Goal: Task Accomplishment & Management: Complete application form

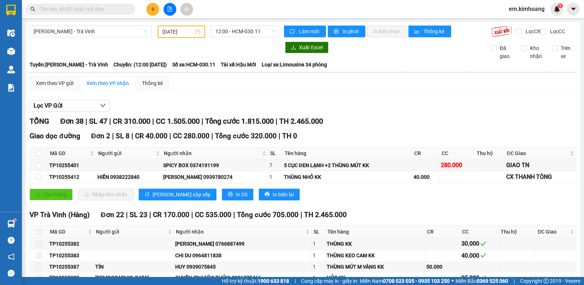
scroll to position [696, 0]
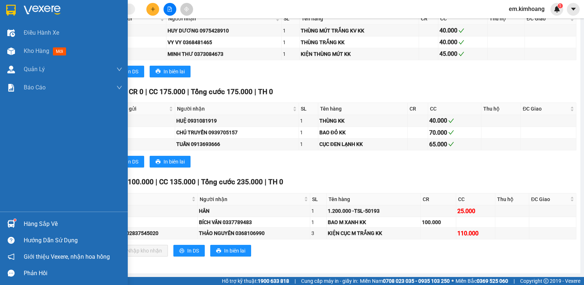
click at [32, 222] on div "Hàng sắp về" at bounding box center [73, 224] width 99 height 11
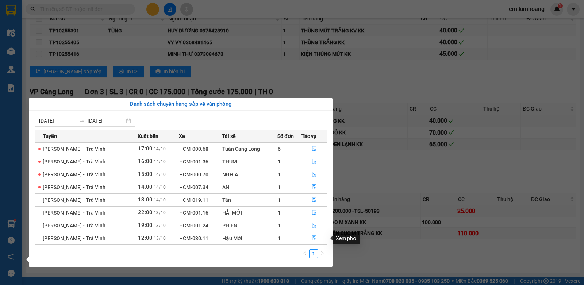
click at [315, 238] on icon "file-done" at bounding box center [314, 238] width 4 height 5
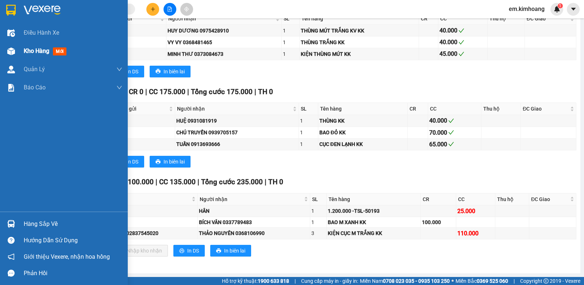
click at [38, 48] on span "Kho hàng" at bounding box center [37, 50] width 26 height 7
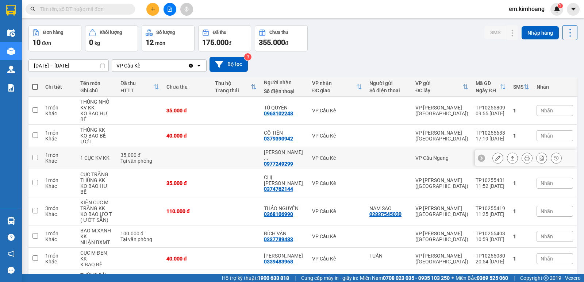
scroll to position [36, 0]
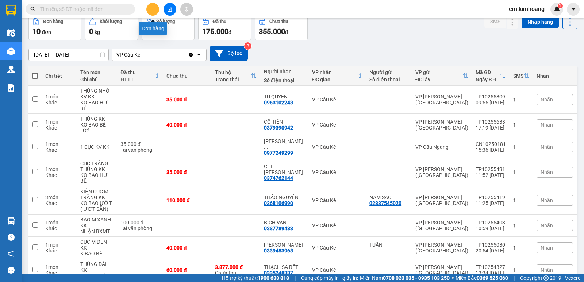
click at [151, 9] on icon "plus" at bounding box center [153, 9] width 4 height 0
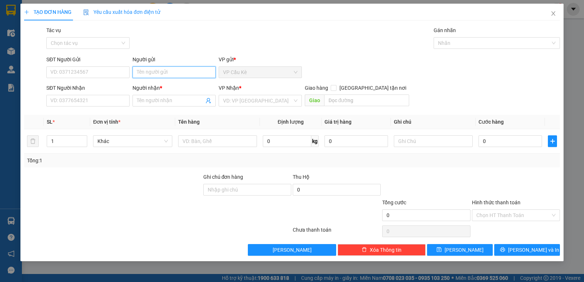
click at [199, 71] on input "Người gửi" at bounding box center [173, 72] width 83 height 12
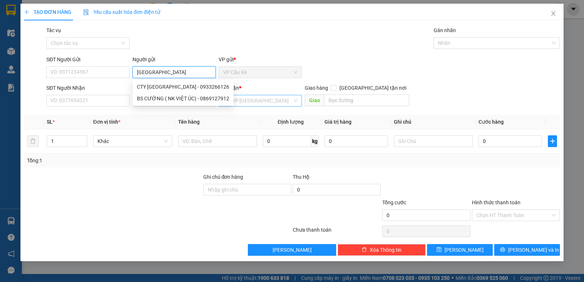
type input "[GEOGRAPHIC_DATA]"
click at [269, 99] on input "search" at bounding box center [257, 100] width 69 height 11
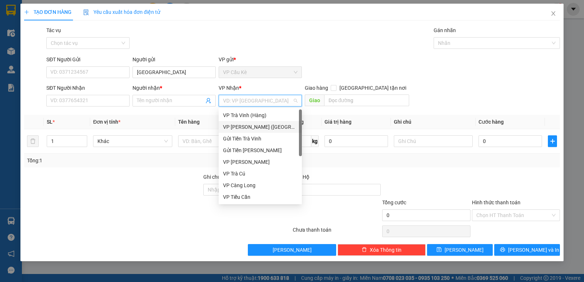
click at [289, 125] on div "VP [PERSON_NAME] ([GEOGRAPHIC_DATA])" at bounding box center [260, 127] width 74 height 8
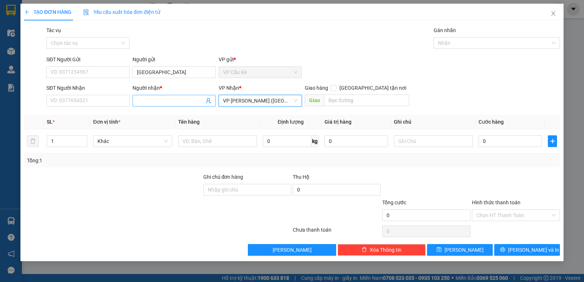
click at [164, 98] on input "Người nhận *" at bounding box center [170, 101] width 67 height 8
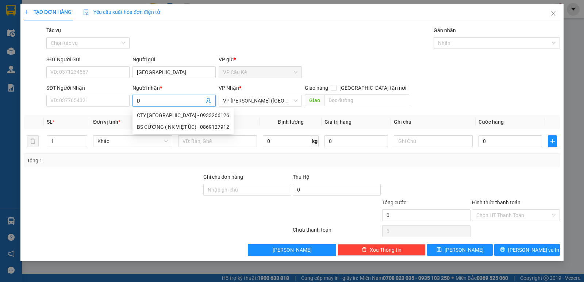
type input "DT"
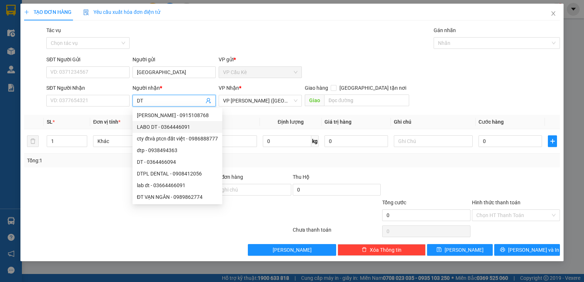
click at [174, 126] on div "LABO DT - 0364446091" at bounding box center [177, 127] width 81 height 8
type input "0364446091"
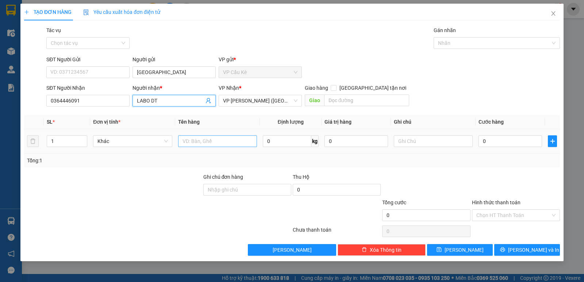
type input "LABO DT"
click at [211, 140] on input "text" at bounding box center [217, 141] width 79 height 12
type input "1 HỘP NHỎ KK"
type input "3"
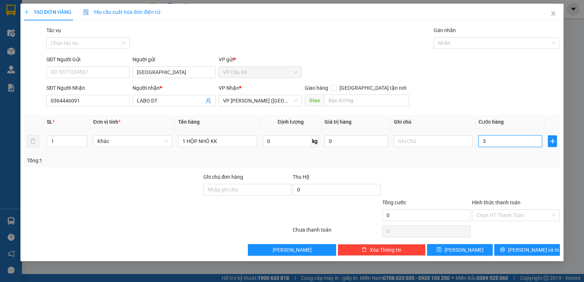
type input "3"
type input "35"
type input "35.000"
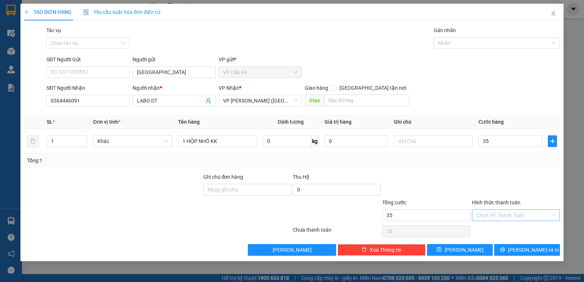
type input "35.000"
click at [521, 216] on input "Hình thức thanh toán" at bounding box center [513, 215] width 74 height 11
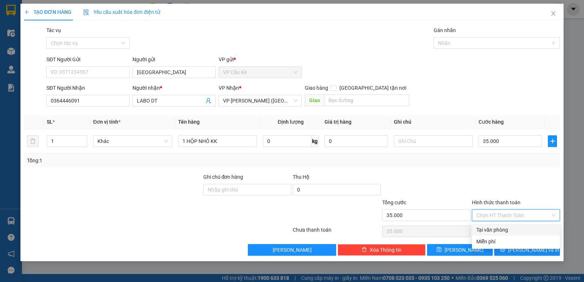
click at [525, 230] on div "Tại văn phòng" at bounding box center [515, 230] width 79 height 8
type input "0"
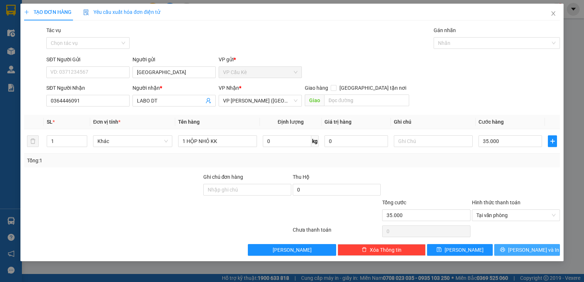
click at [524, 251] on span "[PERSON_NAME] và In" at bounding box center [533, 250] width 51 height 8
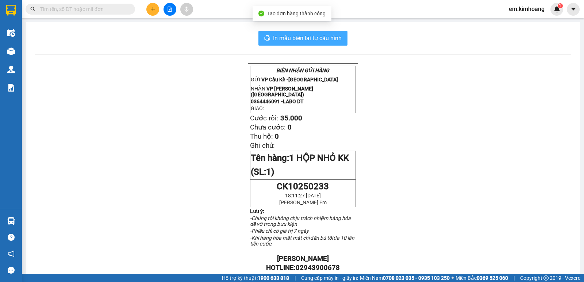
click at [304, 36] on span "In mẫu biên lai tự cấu hình" at bounding box center [307, 38] width 69 height 9
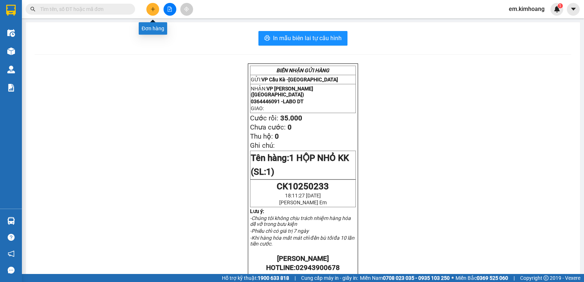
click at [152, 10] on icon "plus" at bounding box center [152, 9] width 5 height 5
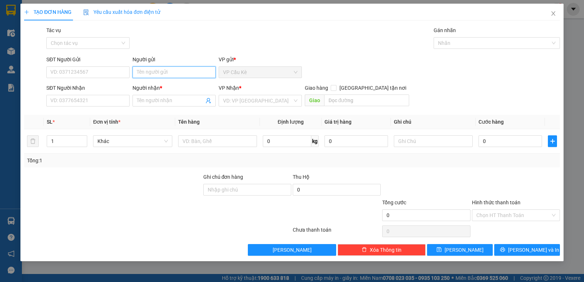
click at [156, 67] on input "Người gửi" at bounding box center [173, 72] width 83 height 12
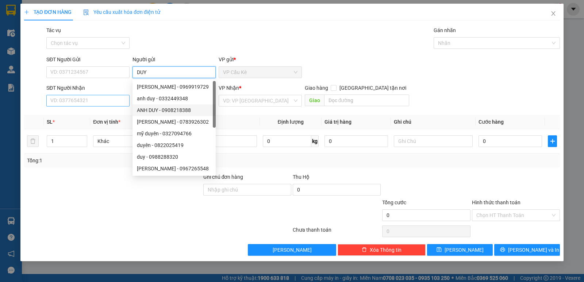
type input "DUY"
click at [105, 98] on input "SĐT Người Nhận" at bounding box center [87, 101] width 83 height 12
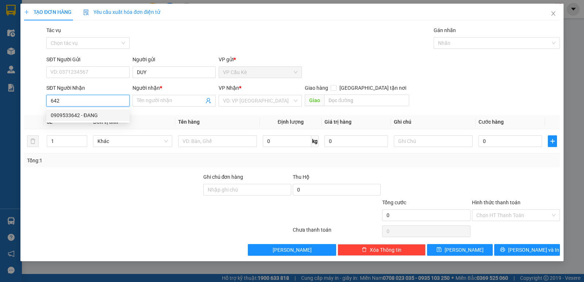
click at [110, 113] on div "0909533642 - ĐANG" at bounding box center [88, 115] width 74 height 8
type input "0909533642"
type input "ĐANG"
type input "50.000"
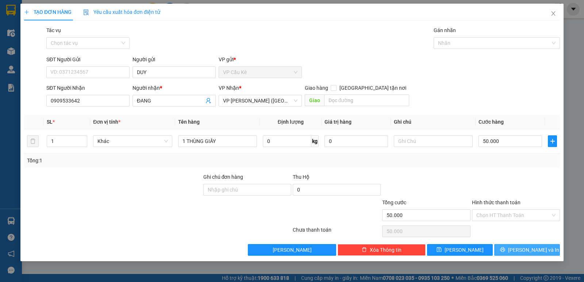
click at [520, 249] on button "[PERSON_NAME] và In" at bounding box center [527, 250] width 66 height 12
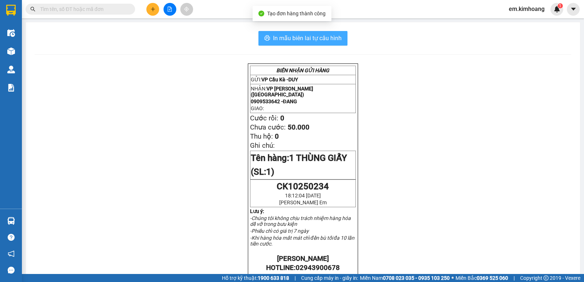
click at [282, 41] on span "In mẫu biên lai tự cấu hình" at bounding box center [307, 38] width 69 height 9
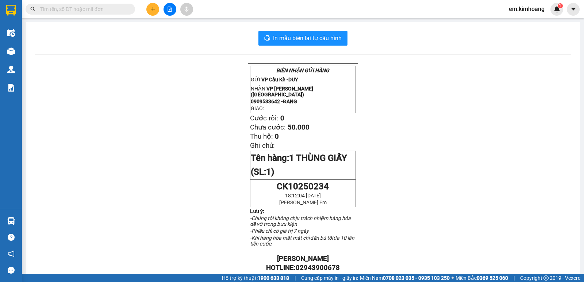
click at [93, 10] on input "text" at bounding box center [83, 9] width 86 height 8
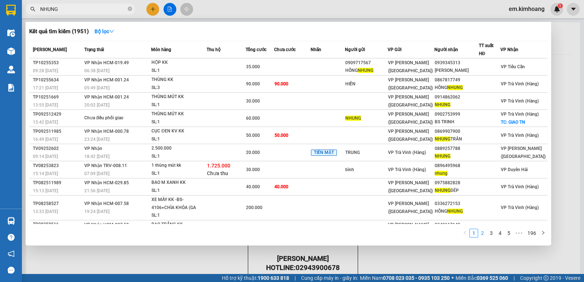
type input "NHUNG"
click at [486, 233] on link "2" at bounding box center [482, 233] width 8 height 8
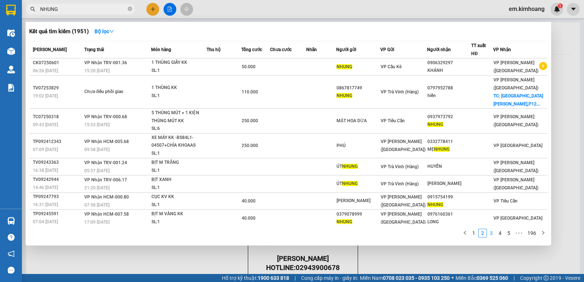
click at [490, 233] on link "3" at bounding box center [491, 233] width 8 height 8
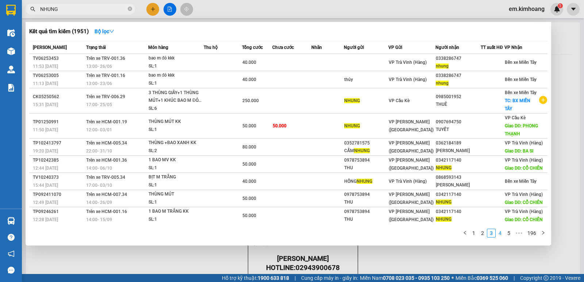
click at [504, 233] on link "4" at bounding box center [500, 233] width 8 height 8
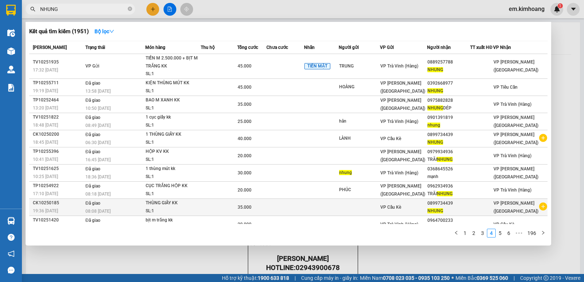
click at [539, 203] on icon "plus-circle" at bounding box center [543, 207] width 8 height 8
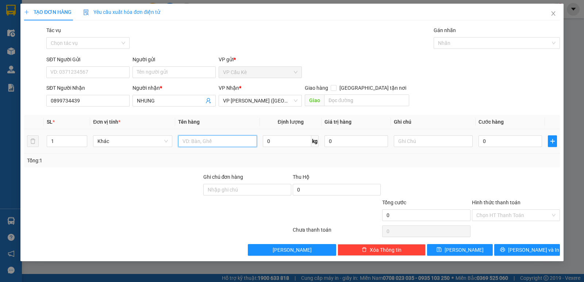
click at [235, 142] on input "text" at bounding box center [217, 141] width 79 height 12
type input "1 KIỆN HỘP KK"
click at [538, 143] on input "0" at bounding box center [510, 141] width 64 height 12
type input "3"
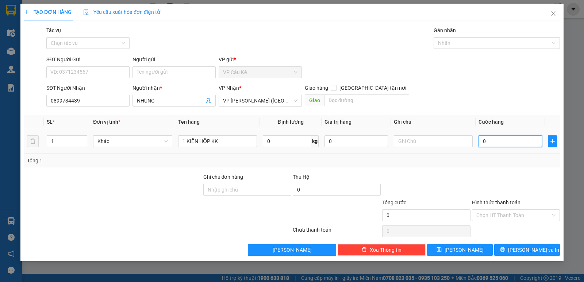
type input "3"
type input "35"
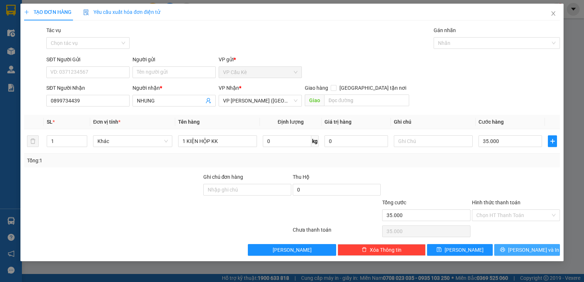
click at [530, 250] on span "[PERSON_NAME] và In" at bounding box center [533, 250] width 51 height 8
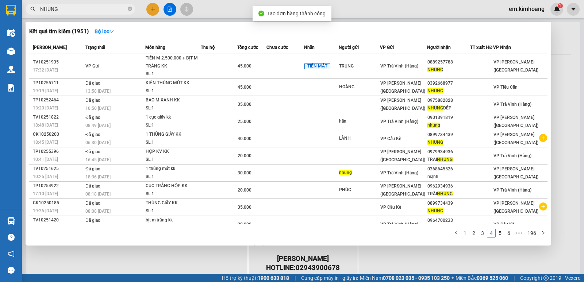
click at [482, 259] on div at bounding box center [292, 141] width 584 height 282
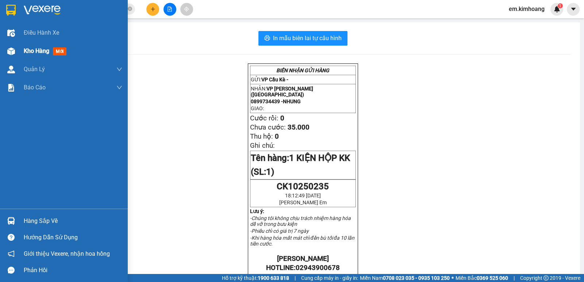
click at [41, 51] on span "Kho hàng" at bounding box center [37, 50] width 26 height 7
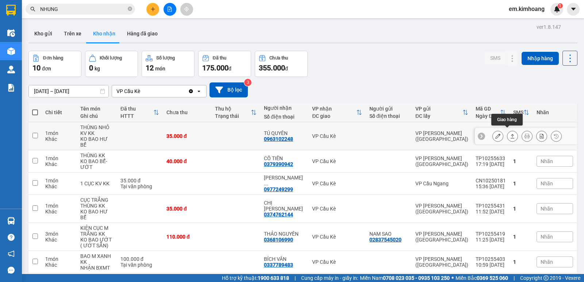
click at [510, 134] on icon at bounding box center [512, 136] width 5 height 5
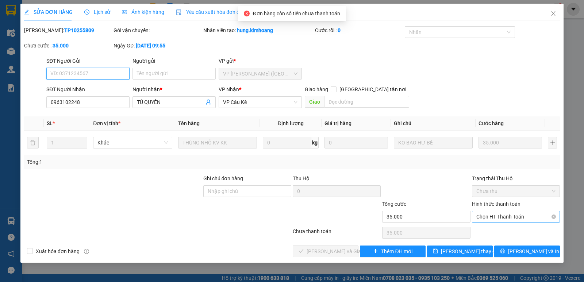
click at [503, 218] on span "Chọn HT Thanh Toán" at bounding box center [515, 216] width 79 height 11
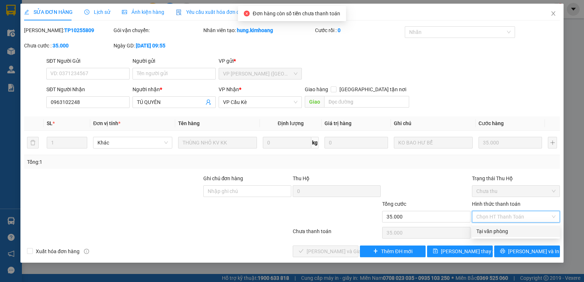
click at [508, 232] on div "Tại văn phòng" at bounding box center [515, 231] width 79 height 8
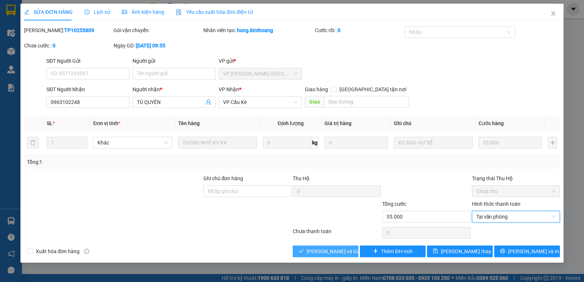
drag, startPoint x: 338, startPoint y: 249, endPoint x: 343, endPoint y: 244, distance: 7.0
click at [338, 249] on span "[PERSON_NAME] và Giao hàng" at bounding box center [342, 251] width 70 height 8
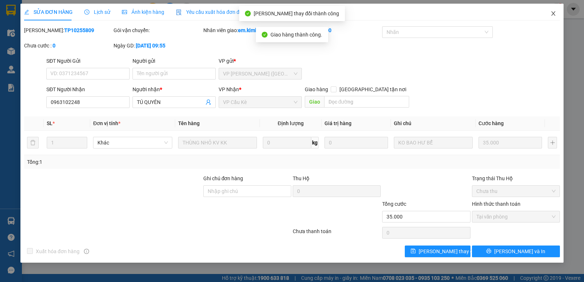
click at [553, 13] on icon "close" at bounding box center [553, 14] width 6 height 6
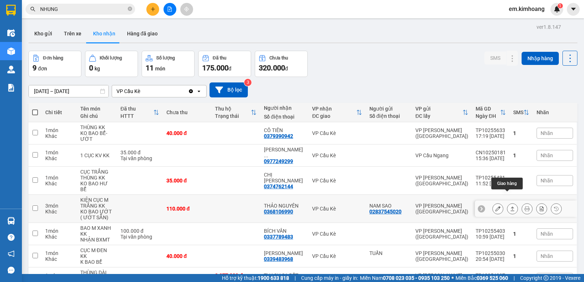
click at [510, 206] on icon at bounding box center [512, 208] width 5 height 5
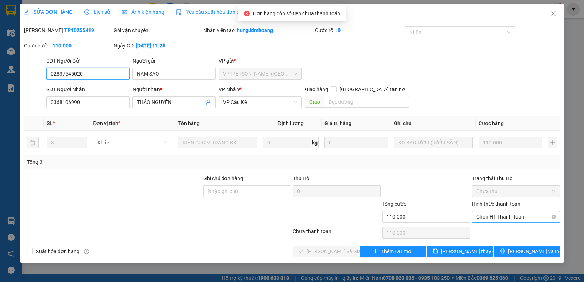
click at [495, 218] on span "Chọn HT Thanh Toán" at bounding box center [515, 216] width 79 height 11
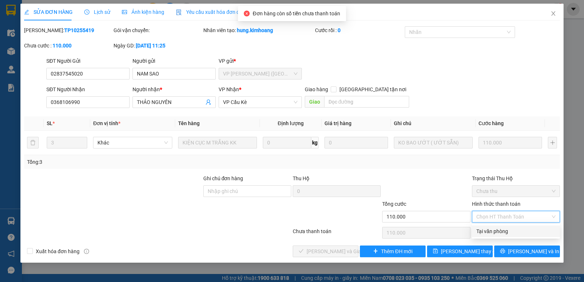
click at [505, 236] on div "Tại văn phòng" at bounding box center [516, 232] width 88 height 12
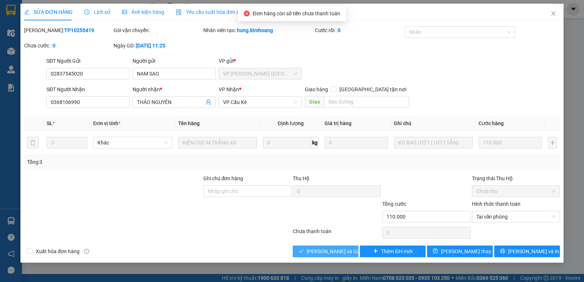
click at [330, 246] on button "[PERSON_NAME] và Giao hàng" at bounding box center [326, 252] width 66 height 12
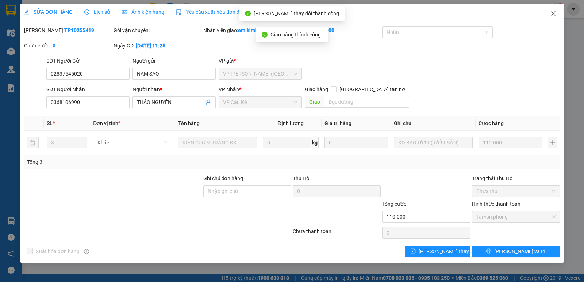
click at [555, 14] on icon "close" at bounding box center [553, 14] width 6 height 6
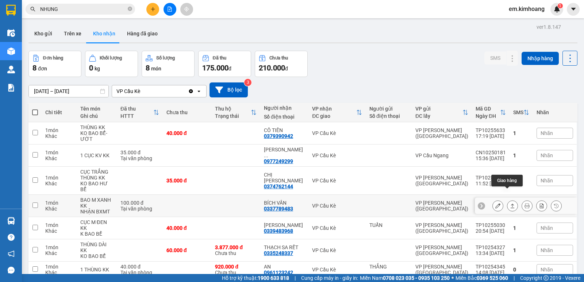
click at [509, 200] on button at bounding box center [512, 206] width 10 height 13
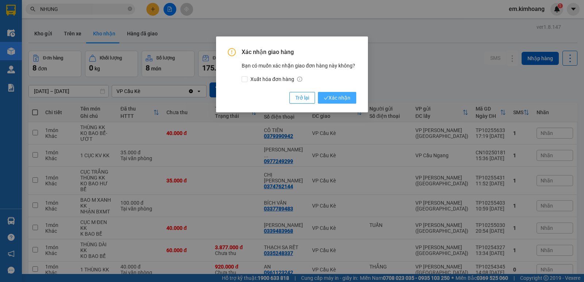
click at [340, 101] on span "Xác nhận" at bounding box center [337, 98] width 27 height 8
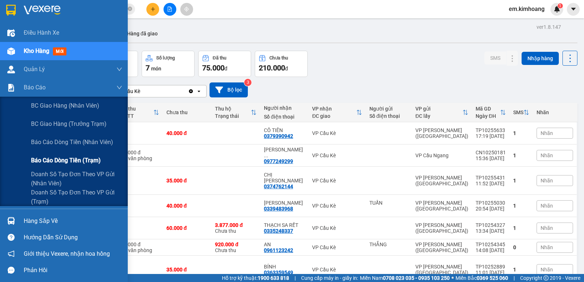
click at [71, 168] on div "Báo cáo dòng tiền (trạm)" at bounding box center [76, 160] width 91 height 18
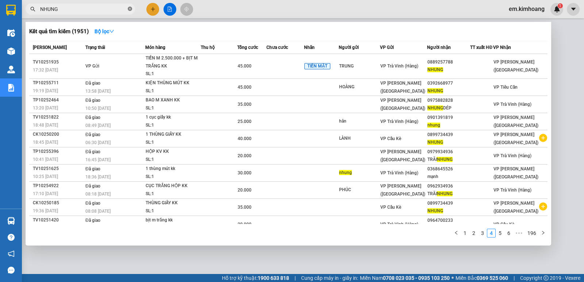
click at [130, 9] on icon "close-circle" at bounding box center [130, 9] width 4 height 4
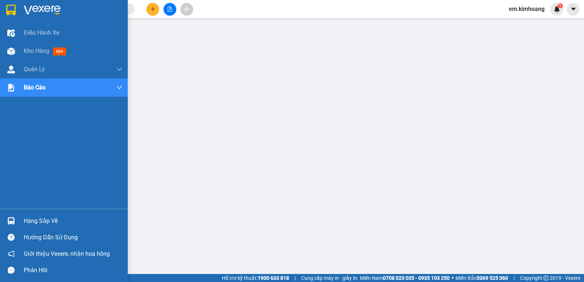
click at [55, 217] on div "Hàng sắp về" at bounding box center [73, 221] width 99 height 11
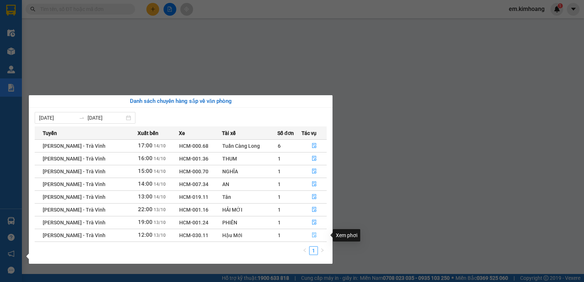
click at [315, 236] on icon "file-done" at bounding box center [314, 234] width 5 height 5
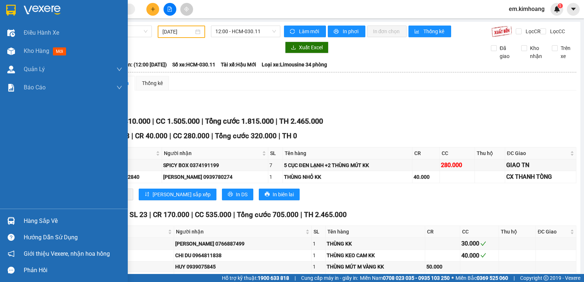
click at [43, 222] on div "Hàng sắp về" at bounding box center [73, 221] width 99 height 11
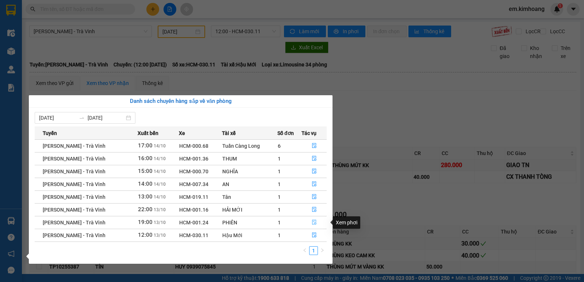
click at [313, 223] on icon "file-done" at bounding box center [314, 222] width 5 height 5
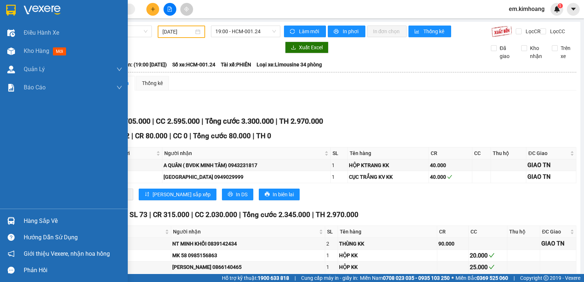
click at [7, 218] on div at bounding box center [11, 221] width 13 height 13
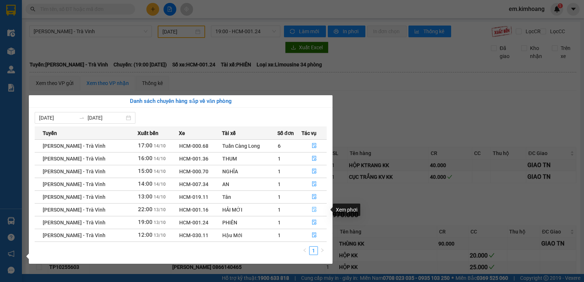
click at [317, 209] on button "button" at bounding box center [314, 210] width 24 height 12
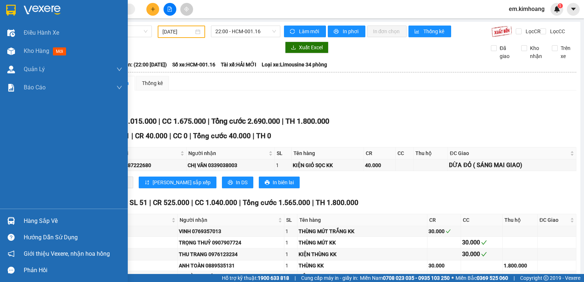
click at [27, 220] on div "Hàng sắp về" at bounding box center [73, 221] width 99 height 11
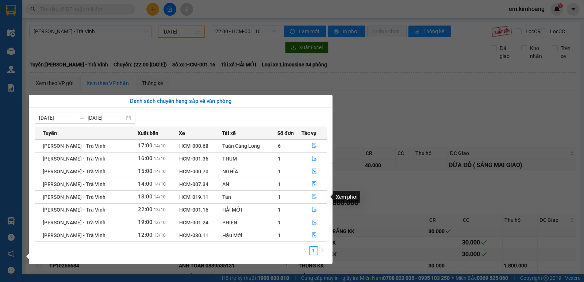
click at [315, 198] on icon "file-done" at bounding box center [314, 196] width 5 height 5
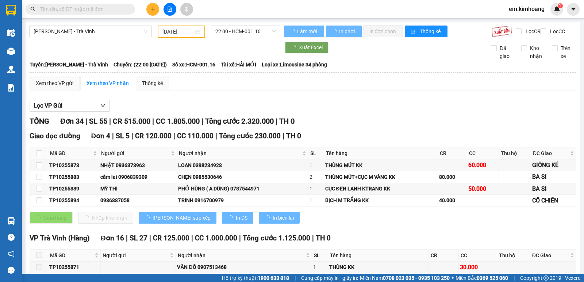
type input "[DATE]"
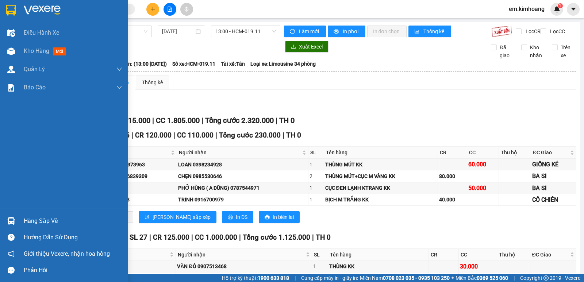
click at [60, 218] on div "Hàng sắp về" at bounding box center [73, 221] width 99 height 11
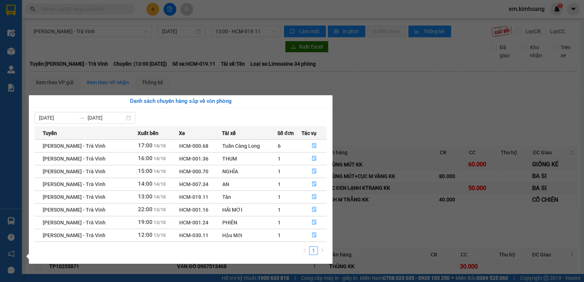
click at [304, 53] on section "Kết quả tìm kiếm ( 1951 ) Bộ lọc Mã ĐH Trạng thái Món hàng Thu hộ Tổng cước Chư…" at bounding box center [292, 141] width 584 height 282
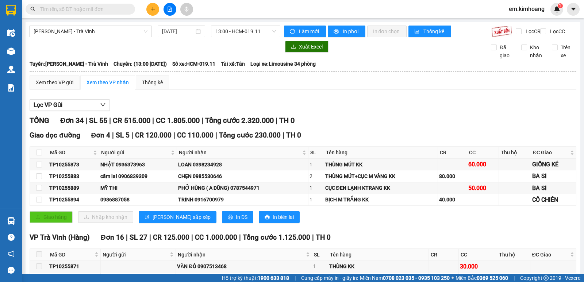
drag, startPoint x: 220, startPoint y: 98, endPoint x: 2, endPoint y: 2, distance: 238.8
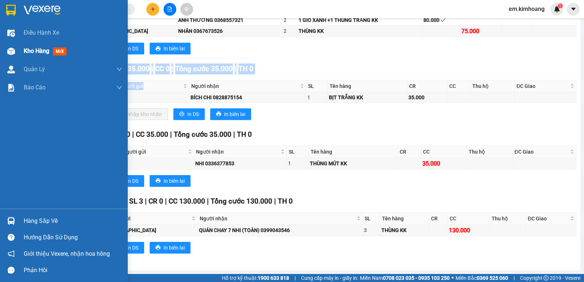
click at [40, 44] on div "Kho hàng mới" at bounding box center [73, 51] width 99 height 18
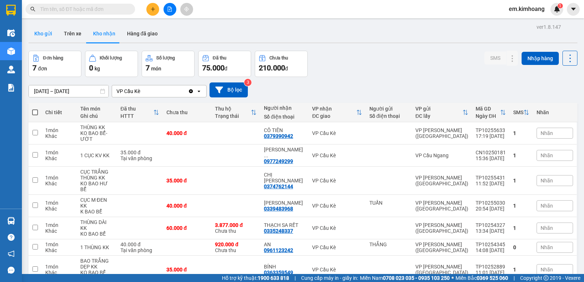
click at [51, 30] on button "Kho gửi" at bounding box center [43, 34] width 30 height 18
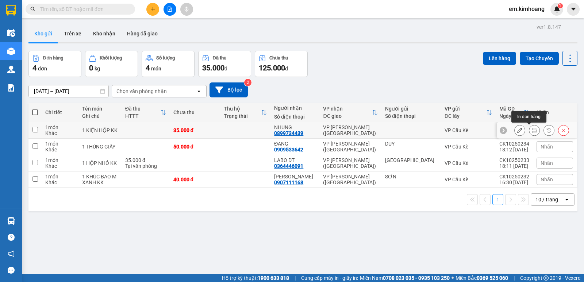
click at [532, 128] on icon at bounding box center [534, 130] width 5 height 5
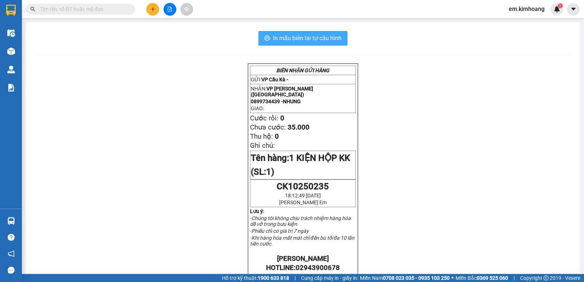
drag, startPoint x: 320, startPoint y: 33, endPoint x: 381, endPoint y: 66, distance: 69.6
click at [320, 34] on button "In mẫu biên lai tự cấu hình" at bounding box center [302, 38] width 89 height 15
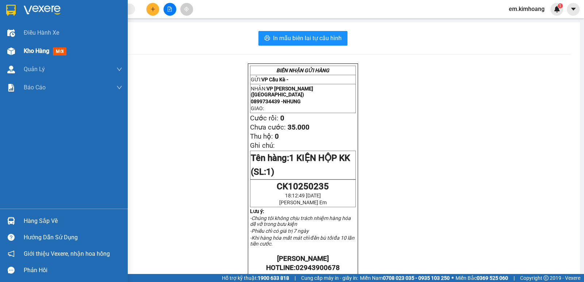
click at [42, 47] on span "Kho hàng" at bounding box center [37, 50] width 26 height 7
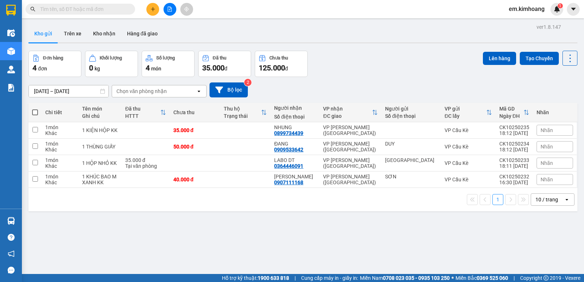
click at [542, 201] on div "10 / trang" at bounding box center [546, 199] width 23 height 7
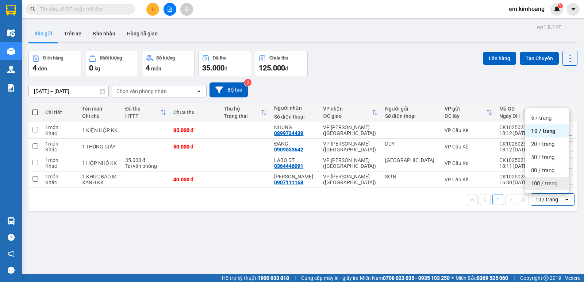
click at [536, 183] on span "100 / trang" at bounding box center [544, 183] width 26 height 7
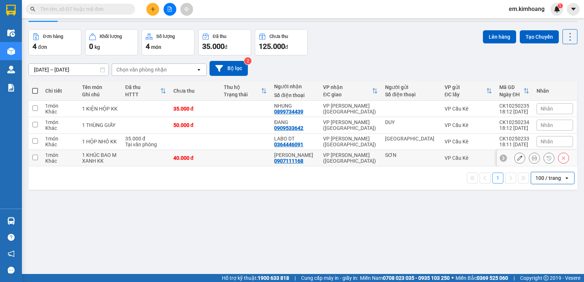
scroll to position [34, 0]
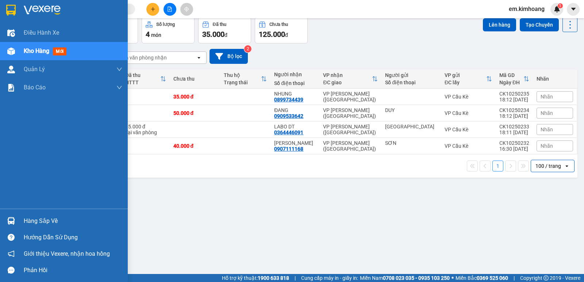
click at [32, 218] on div "Hàng sắp về" at bounding box center [73, 221] width 99 height 11
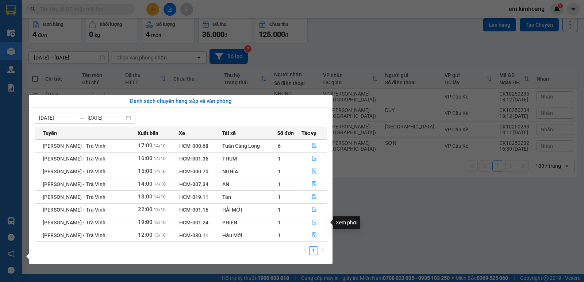
click at [312, 222] on icon "file-done" at bounding box center [314, 222] width 4 height 5
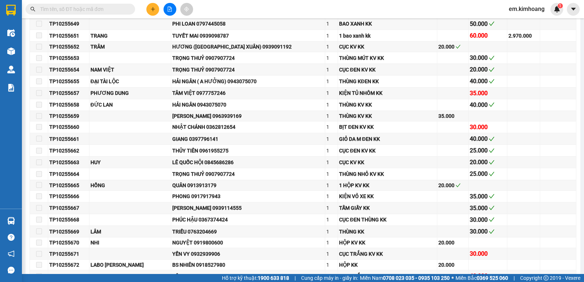
scroll to position [1253, 0]
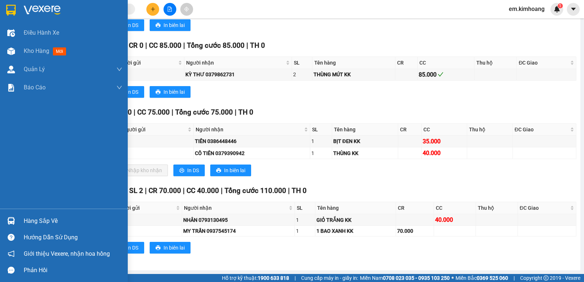
click at [55, 221] on div "Hàng sắp về" at bounding box center [73, 221] width 99 height 11
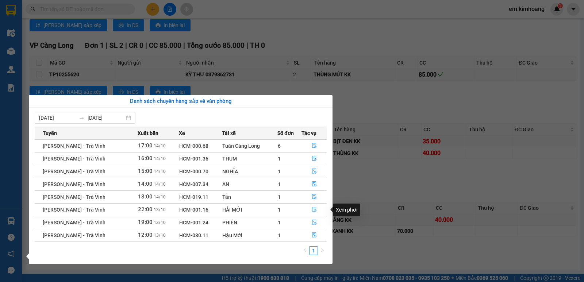
click at [312, 208] on icon "file-done" at bounding box center [314, 209] width 5 height 5
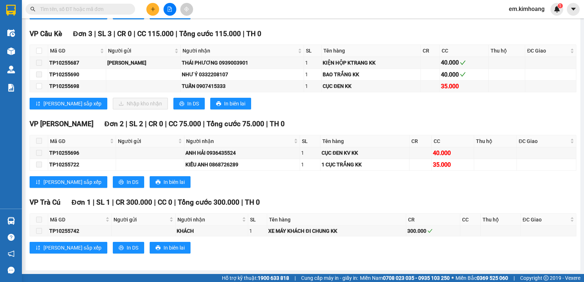
scroll to position [1160, 0]
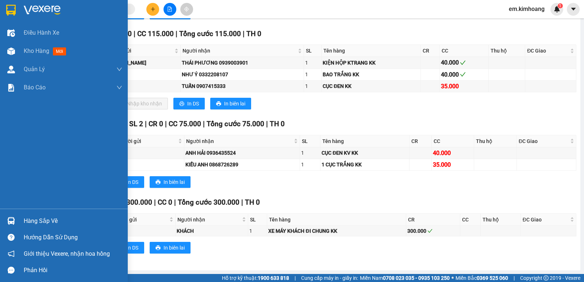
click at [49, 223] on div "Hàng sắp về" at bounding box center [73, 221] width 99 height 11
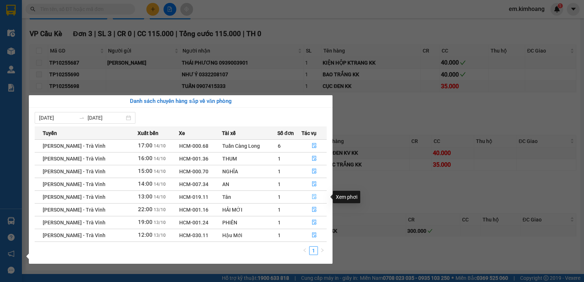
click at [312, 197] on icon "file-done" at bounding box center [314, 196] width 5 height 5
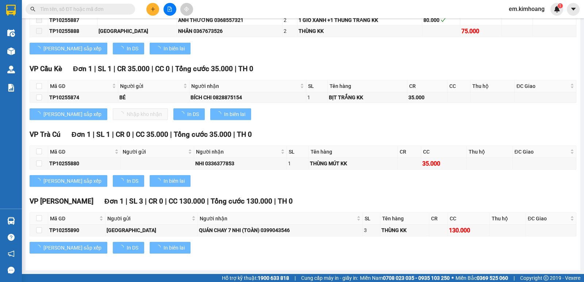
type input "[DATE]"
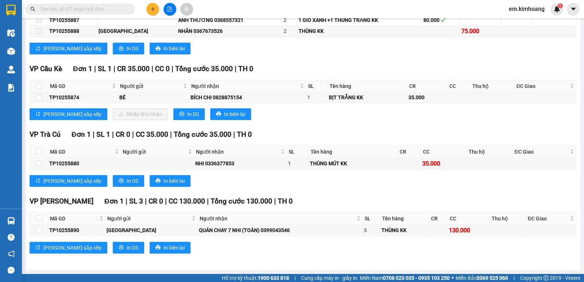
scroll to position [759, 0]
click at [40, 97] on input "checkbox" at bounding box center [39, 98] width 6 height 6
checkbox input "true"
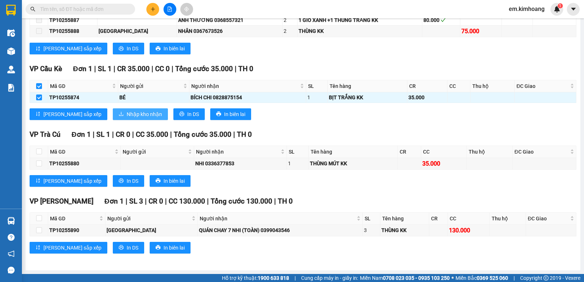
click at [127, 115] on span "Nhập kho nhận" at bounding box center [144, 114] width 35 height 8
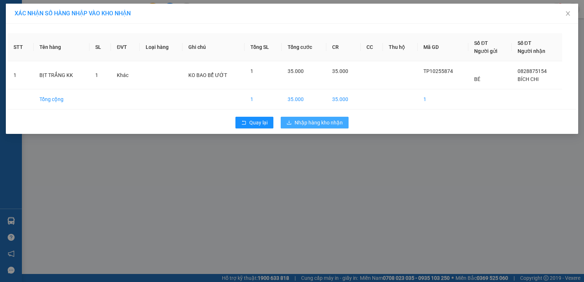
click at [328, 122] on span "Nhập hàng kho nhận" at bounding box center [319, 123] width 48 height 8
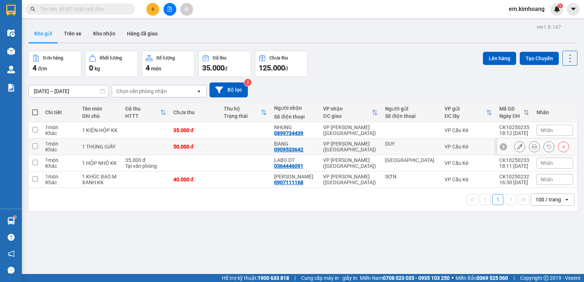
click at [220, 140] on td "50.000 đ" at bounding box center [195, 147] width 50 height 16
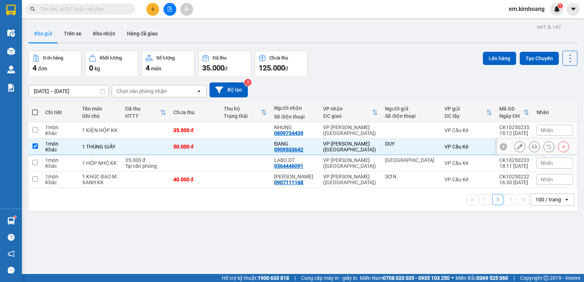
click at [220, 139] on td "50.000 đ" at bounding box center [195, 147] width 50 height 16
checkbox input "false"
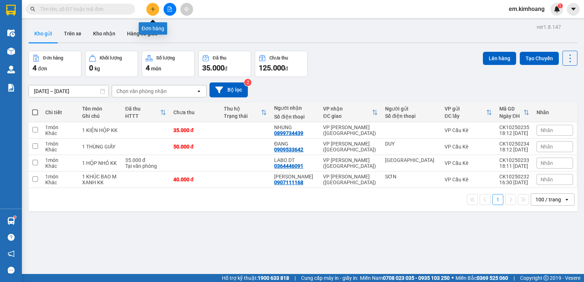
click at [148, 9] on button at bounding box center [152, 9] width 13 height 13
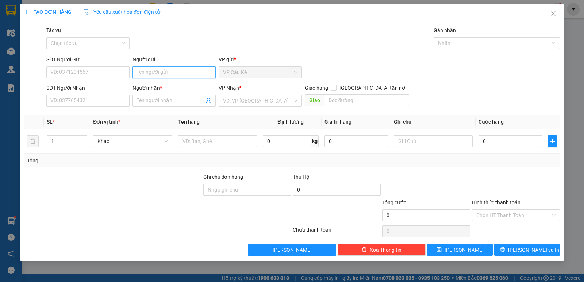
drag, startPoint x: 167, startPoint y: 75, endPoint x: 163, endPoint y: 76, distance: 4.1
click at [165, 75] on input "Người gửi" at bounding box center [173, 72] width 83 height 12
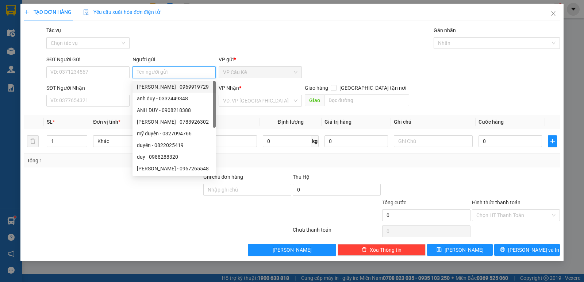
click at [188, 74] on input "Người gửi" at bounding box center [173, 72] width 83 height 12
type input "PHƯỢNG"
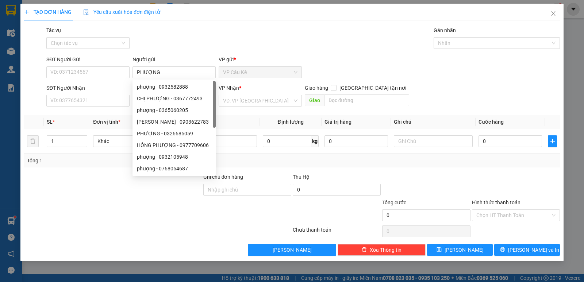
click at [102, 87] on div "SĐT Người Nhận" at bounding box center [87, 88] width 83 height 8
click at [102, 95] on input "SĐT Người Nhận" at bounding box center [87, 101] width 83 height 12
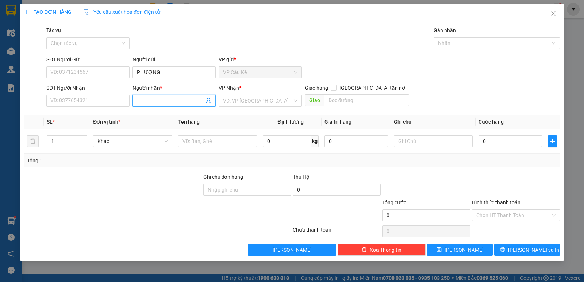
click at [161, 99] on input "Người nhận *" at bounding box center [170, 101] width 67 height 8
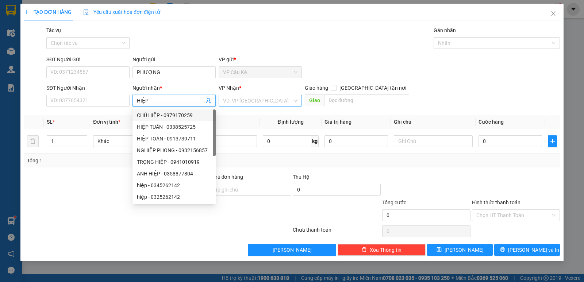
type input "HIỆP"
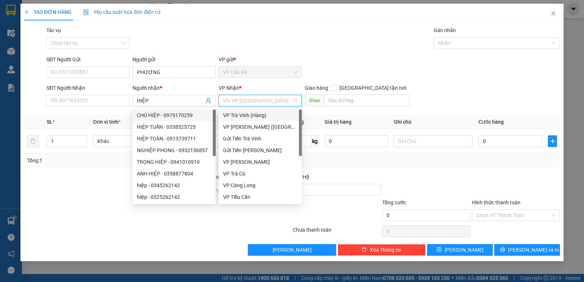
click at [252, 100] on input "search" at bounding box center [257, 100] width 69 height 11
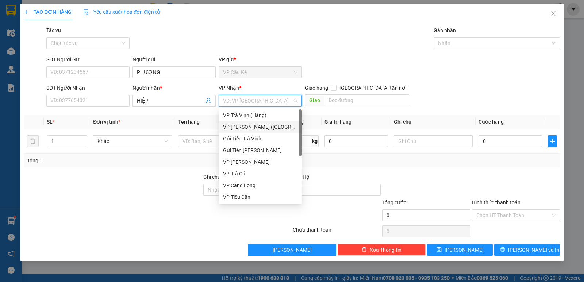
click at [268, 129] on div "VP [PERSON_NAME] ([GEOGRAPHIC_DATA])" at bounding box center [260, 127] width 74 height 8
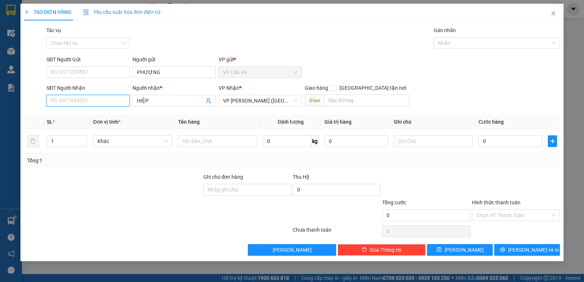
click at [110, 99] on input "SĐT Người Nhận" at bounding box center [87, 101] width 83 height 12
click at [108, 104] on input "SĐT Người Nhận" at bounding box center [87, 101] width 83 height 12
type input "0983529662"
click at [118, 118] on div "0983529662 - HIỆP" at bounding box center [88, 115] width 74 height 8
type input "HIỆP"
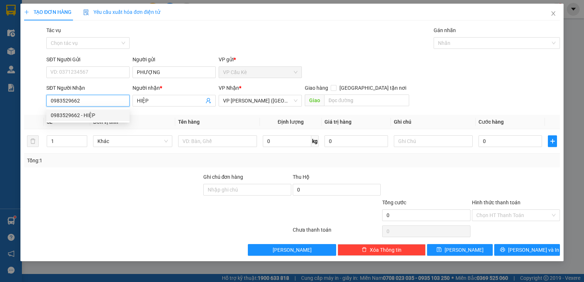
type input "50.000"
type input "0983529662"
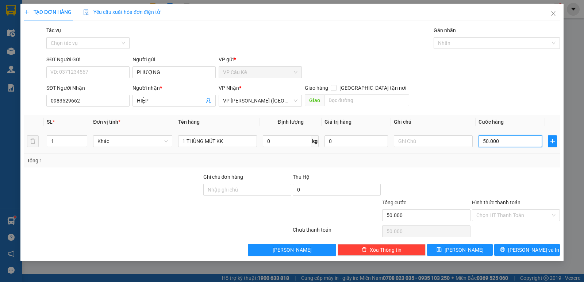
click at [509, 143] on input "50.000" at bounding box center [510, 141] width 64 height 12
type input "0"
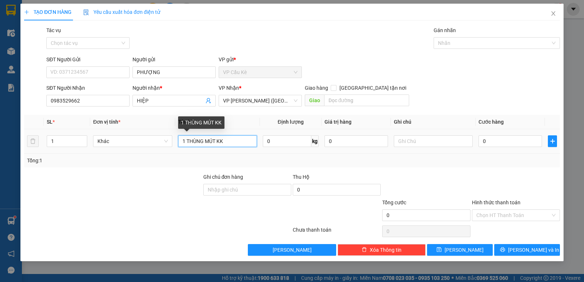
click at [184, 139] on input "1 THÙNG MÚT KK" at bounding box center [217, 141] width 79 height 12
type input "2 THÙNG MÚT KK"
drag, startPoint x: 73, startPoint y: 140, endPoint x: 59, endPoint y: 144, distance: 13.6
click at [64, 142] on input "1" at bounding box center [67, 141] width 40 height 11
type input "2"
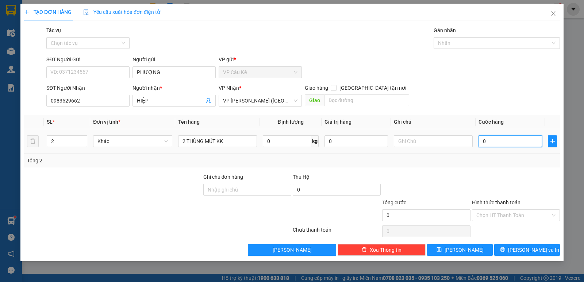
type input "8"
type input "80"
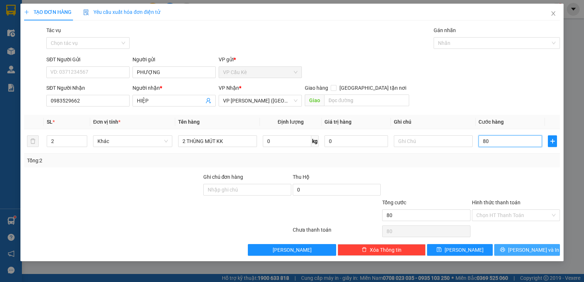
type input "80"
type input "80.000"
click at [512, 247] on button "[PERSON_NAME] và In" at bounding box center [527, 250] width 66 height 12
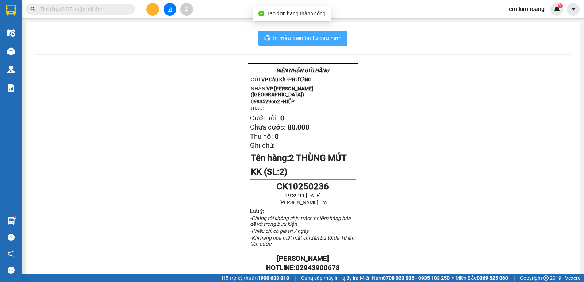
click at [311, 38] on span "In mẫu biên lai tự cấu hình" at bounding box center [307, 38] width 69 height 9
click at [313, 39] on span "In mẫu biên lai tự cấu hình" at bounding box center [307, 38] width 69 height 9
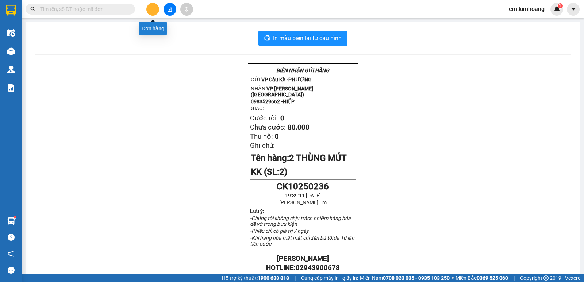
click at [156, 11] on button at bounding box center [152, 9] width 13 height 13
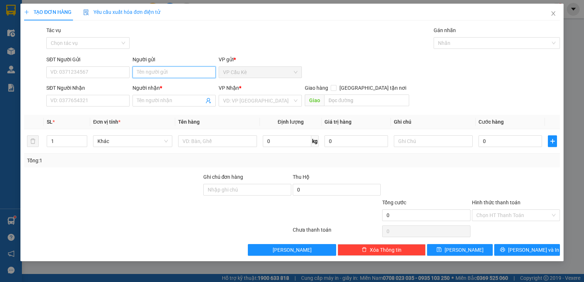
click at [181, 71] on input "Người gửi" at bounding box center [173, 72] width 83 height 12
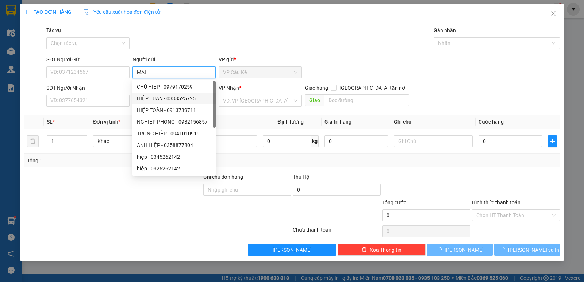
type input "MAI"
click at [114, 82] on form "SĐT Người Gửi VD: 0371234567 Người gửi MAI VP gửi * VP Cầu [PERSON_NAME] Người …" at bounding box center [292, 82] width 536 height 54
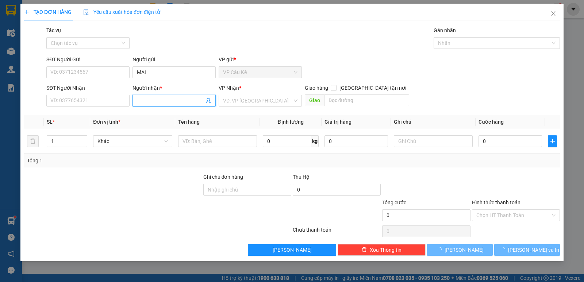
click at [136, 102] on span at bounding box center [173, 101] width 83 height 12
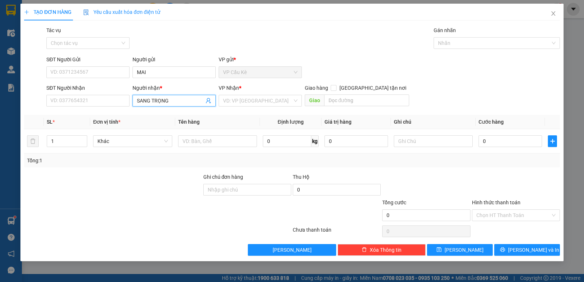
click at [187, 99] on input "SANG TRỌNG" at bounding box center [170, 101] width 67 height 8
click at [188, 102] on input "SANG TRỌNG" at bounding box center [170, 101] width 67 height 8
type input "SANG TRỌNG"
click at [109, 101] on input "SĐT Người Nhận" at bounding box center [87, 101] width 83 height 12
drag, startPoint x: 177, startPoint y: 101, endPoint x: 178, endPoint y: 110, distance: 9.2
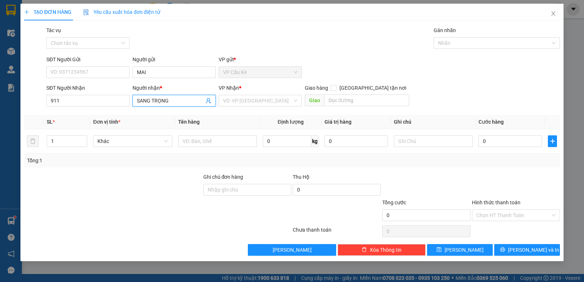
click at [177, 103] on input "SANG TRỌNG" at bounding box center [170, 101] width 67 height 8
click at [88, 100] on input "911" at bounding box center [87, 101] width 83 height 12
type input "9"
type input "911"
drag, startPoint x: 59, startPoint y: 123, endPoint x: 69, endPoint y: 120, distance: 9.6
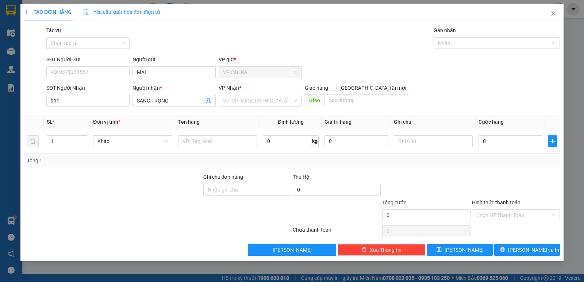
click at [60, 123] on div "SL *" at bounding box center [67, 122] width 41 height 8
click at [74, 118] on th "SL *" at bounding box center [67, 122] width 46 height 14
click at [186, 99] on input "SANG TRỌNG" at bounding box center [170, 101] width 67 height 8
click at [193, 99] on input "SANG TRỌNGJ" at bounding box center [170, 101] width 67 height 8
type input "SANG TRỌNG"
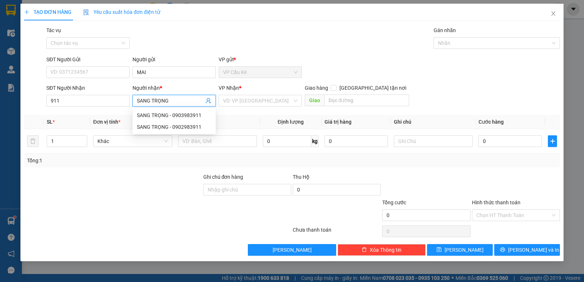
click at [182, 103] on input "SANG TRỌNG" at bounding box center [170, 101] width 67 height 8
click at [168, 118] on div "SANG TRỌNG - 0903983911" at bounding box center [174, 115] width 74 height 8
type input "0903983911"
type input "SANG TRỌNG"
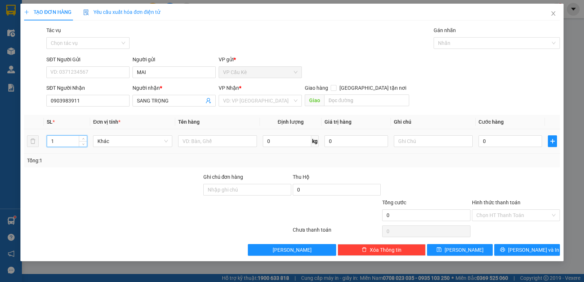
click at [73, 140] on input "1" at bounding box center [67, 141] width 40 height 11
click at [224, 143] on input "text" at bounding box center [217, 141] width 79 height 12
type input "1 BỌC M TRẮNG KK"
click at [500, 143] on input "0" at bounding box center [510, 141] width 64 height 12
type input "4"
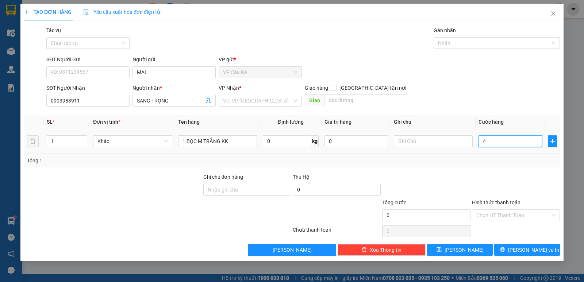
type input "4"
type input "40"
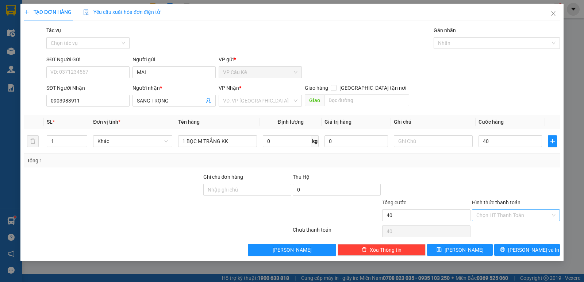
type input "40.000"
drag, startPoint x: 524, startPoint y: 210, endPoint x: 524, endPoint y: 218, distance: 8.0
click at [524, 210] on input "Hình thức thanh toán" at bounding box center [513, 215] width 74 height 11
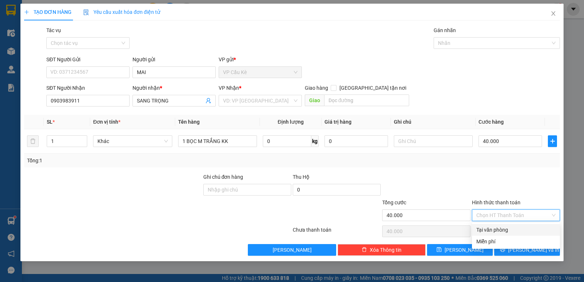
click at [523, 225] on div "Tại văn phòng" at bounding box center [516, 230] width 88 height 12
type input "0"
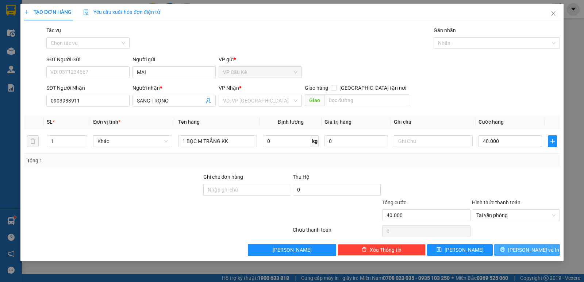
drag, startPoint x: 525, startPoint y: 249, endPoint x: 379, endPoint y: 187, distance: 158.8
click at [525, 249] on span "[PERSON_NAME] và In" at bounding box center [533, 250] width 51 height 8
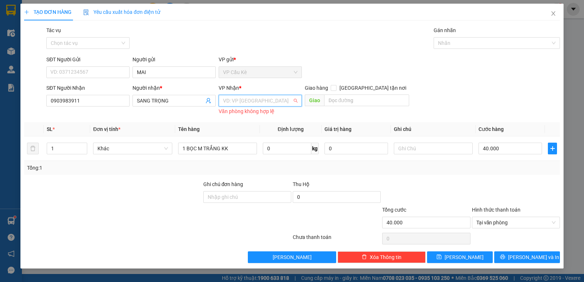
drag, startPoint x: 280, startPoint y: 98, endPoint x: 280, endPoint y: 135, distance: 36.9
click at [280, 100] on input "search" at bounding box center [257, 100] width 69 height 11
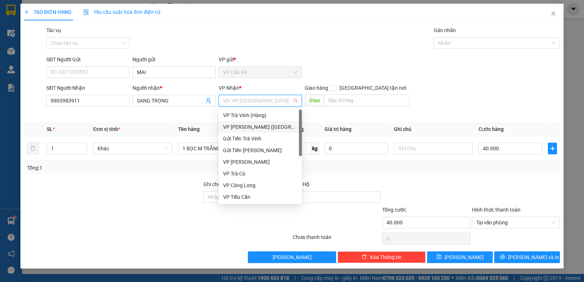
drag, startPoint x: 269, startPoint y: 127, endPoint x: 411, endPoint y: 210, distance: 164.9
click at [272, 131] on div "VP [PERSON_NAME] ([GEOGRAPHIC_DATA])" at bounding box center [260, 127] width 83 height 12
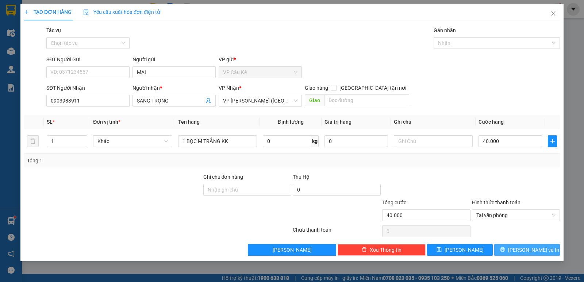
click at [509, 250] on button "[PERSON_NAME] và In" at bounding box center [527, 250] width 66 height 12
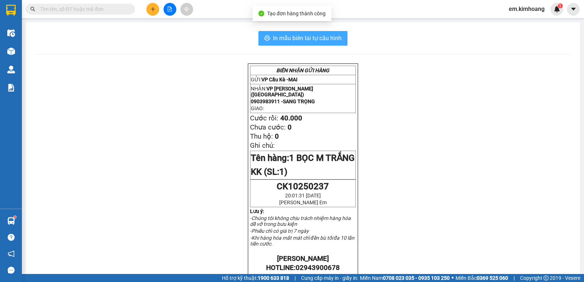
drag, startPoint x: 301, startPoint y: 29, endPoint x: 303, endPoint y: 39, distance: 10.5
click at [301, 31] on div "In mẫu biên lai tự cấu hình BIÊN NHẬN GỬI HÀNG GỬI: VP Cầu Kè - MAI NHẬN: VP [P…" at bounding box center [303, 254] width 554 height 465
click at [303, 39] on span "In mẫu biên lai tự cấu hình" at bounding box center [307, 38] width 69 height 9
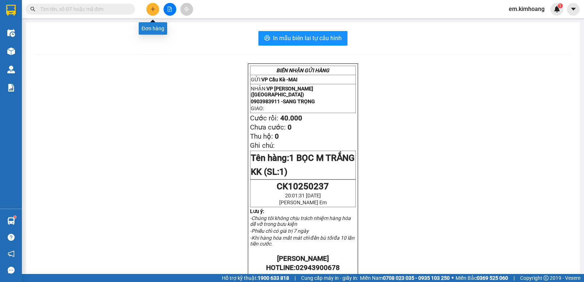
click at [153, 12] on button at bounding box center [152, 9] width 13 height 13
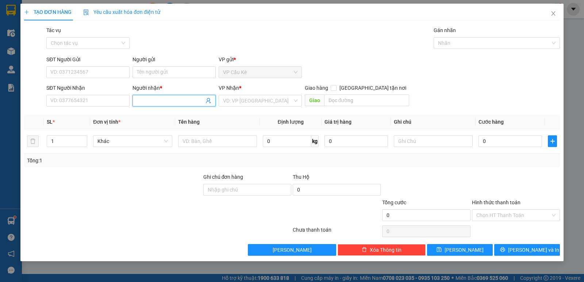
click at [174, 99] on input "Người nhận *" at bounding box center [170, 101] width 67 height 8
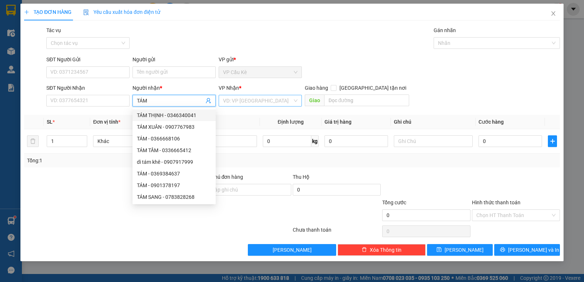
type input "TÁM"
click at [253, 97] on input "search" at bounding box center [257, 100] width 69 height 11
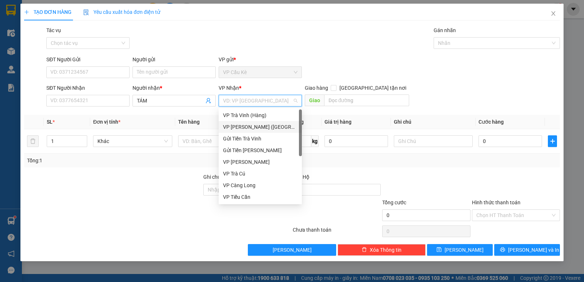
click at [255, 127] on div "VP [PERSON_NAME] ([GEOGRAPHIC_DATA])" at bounding box center [260, 127] width 74 height 8
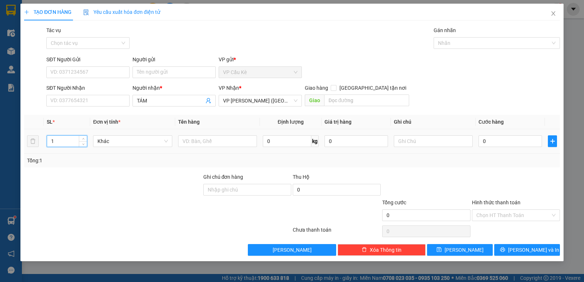
click at [74, 141] on input "1" at bounding box center [67, 141] width 40 height 11
type input "8"
click at [102, 100] on input "SĐT Người Nhận" at bounding box center [87, 101] width 83 height 12
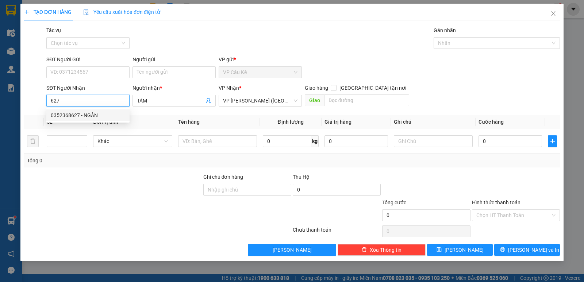
click at [72, 102] on input "627" at bounding box center [87, 101] width 83 height 12
type input "6"
click at [84, 103] on input "6827" at bounding box center [87, 101] width 83 height 12
type input "6"
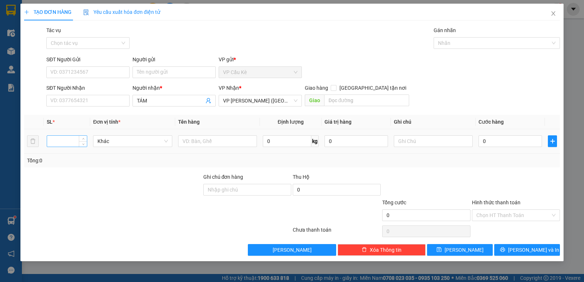
click at [59, 140] on input "number" at bounding box center [67, 141] width 40 height 11
type input "8"
click at [203, 140] on input "text" at bounding box center [217, 141] width 79 height 12
type input "8 THÙNG GIẤY KK"
click at [522, 140] on input "0" at bounding box center [510, 141] width 64 height 12
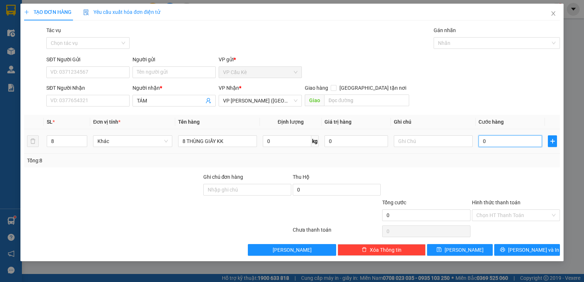
type input "3"
type input "32"
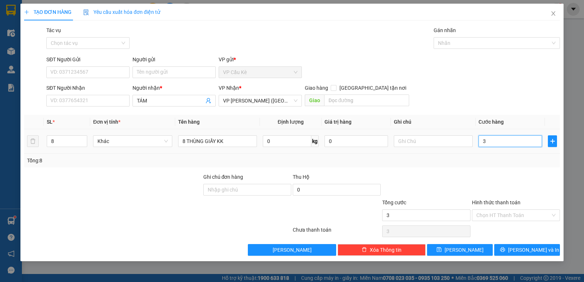
type input "32"
type input "320"
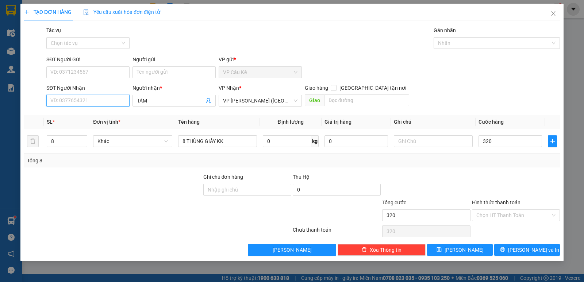
type input "320.000"
click at [101, 99] on input "SĐT Người Nhận" at bounding box center [87, 101] width 83 height 12
click at [105, 98] on input "SĐT Người Nhận" at bounding box center [87, 101] width 83 height 12
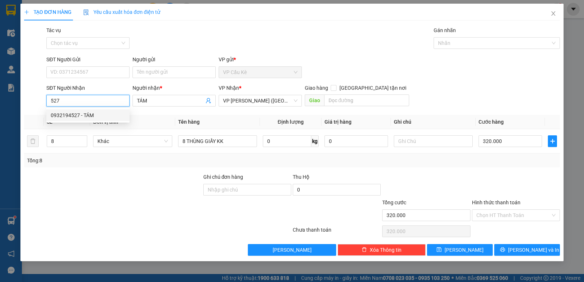
click at [92, 113] on div "0932194527 - TÁM" at bounding box center [88, 115] width 74 height 8
type input "0932194527"
type input "TÁM"
type input "0932194527"
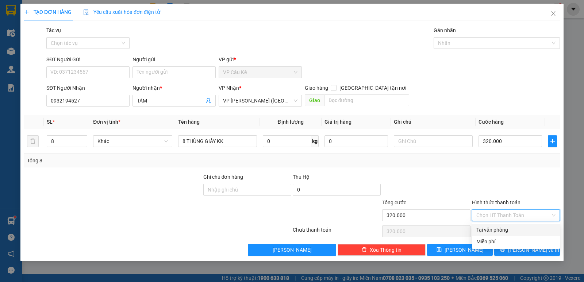
click at [508, 215] on input "Hình thức thanh toán" at bounding box center [513, 215] width 74 height 11
click at [510, 227] on div "Tại văn phòng" at bounding box center [515, 230] width 79 height 8
type input "0"
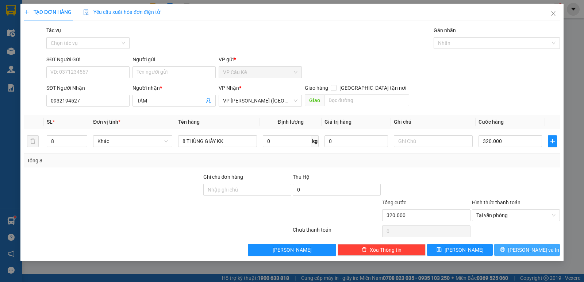
click at [505, 250] on icon "printer" at bounding box center [502, 249] width 5 height 5
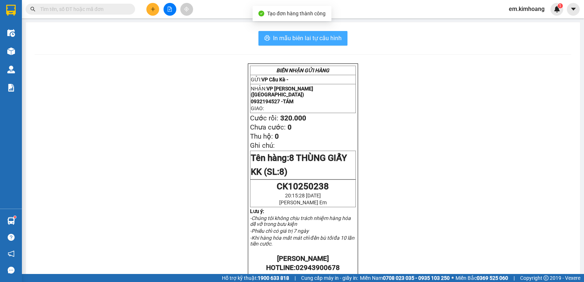
click at [283, 36] on span "In mẫu biên lai tự cấu hình" at bounding box center [307, 38] width 69 height 9
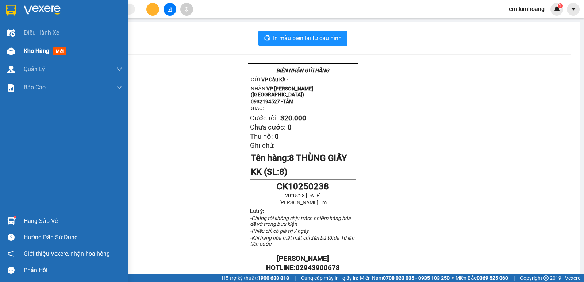
click at [31, 48] on span "Kho hàng" at bounding box center [37, 50] width 26 height 7
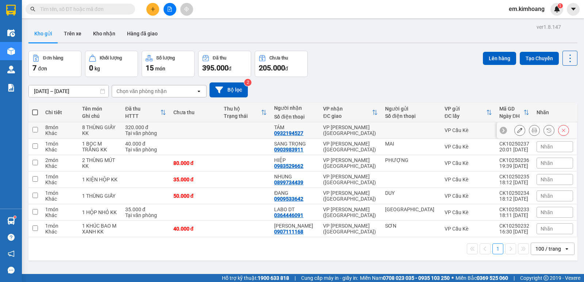
click at [179, 124] on td at bounding box center [195, 130] width 50 height 16
checkbox input "true"
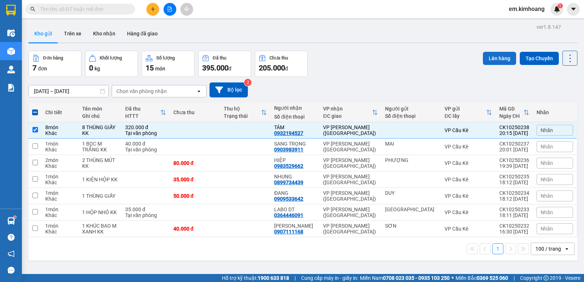
click at [493, 57] on button "Lên hàng" at bounding box center [499, 58] width 33 height 13
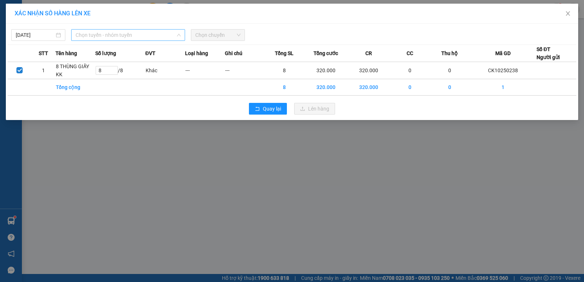
click at [119, 36] on span "Chọn tuyến - nhóm tuyến" at bounding box center [128, 35] width 105 height 11
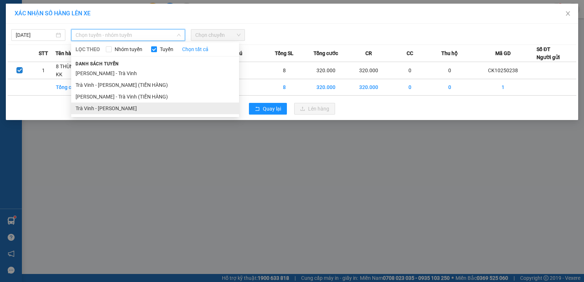
click at [116, 107] on li "Trà Vinh - [PERSON_NAME]" at bounding box center [155, 109] width 168 height 12
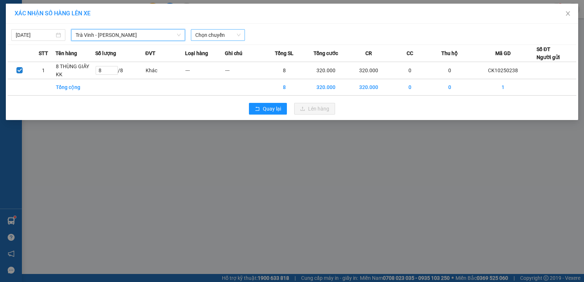
click at [213, 35] on span "Chọn chuyến" at bounding box center [217, 35] width 45 height 11
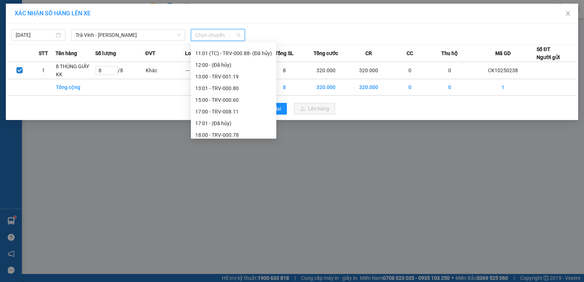
scroll to position [210, 0]
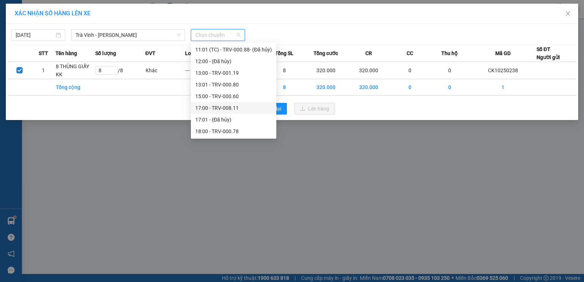
click at [219, 107] on div "17:00 - TRV-008.11" at bounding box center [233, 108] width 77 height 8
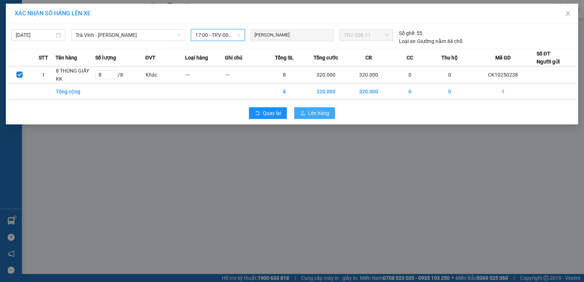
click at [323, 111] on span "Lên hàng" at bounding box center [318, 113] width 21 height 8
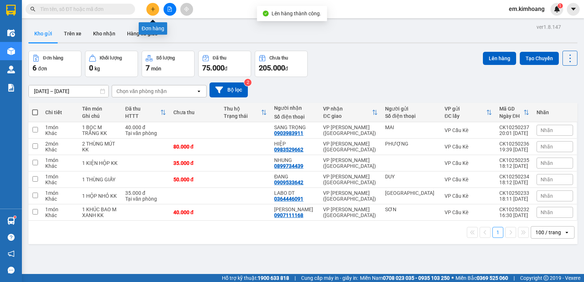
click at [154, 11] on icon "plus" at bounding box center [152, 9] width 5 height 5
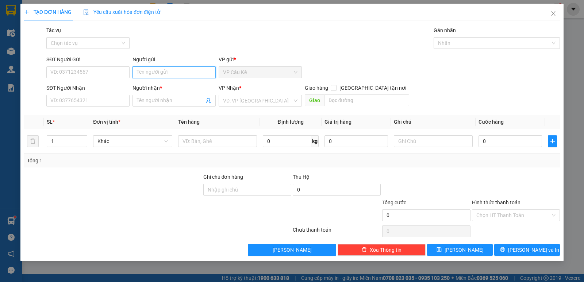
click at [187, 73] on input "Người gửi" at bounding box center [173, 72] width 83 height 12
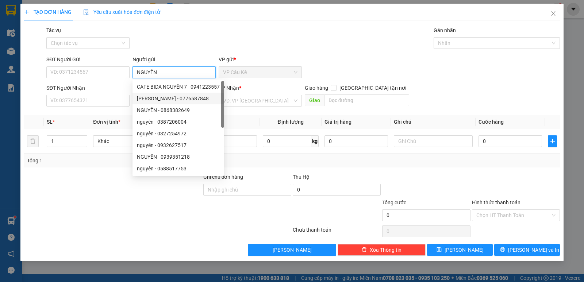
type input "NGUYÊN"
drag, startPoint x: 121, startPoint y: 82, endPoint x: 136, endPoint y: 88, distance: 16.2
click at [121, 82] on form "SĐT Người Gửi VD: 0371234567 Người gửi NGUYÊN VP gửi * VP Cầu [PERSON_NAME] Ngư…" at bounding box center [292, 82] width 536 height 54
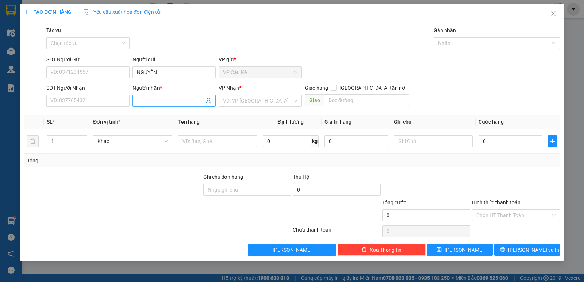
click at [160, 96] on span at bounding box center [173, 101] width 83 height 12
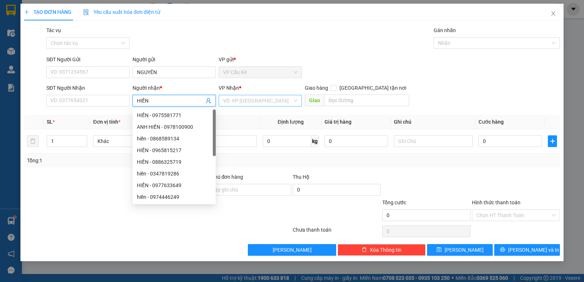
type input "HIỀN"
click at [261, 102] on input "search" at bounding box center [257, 100] width 69 height 11
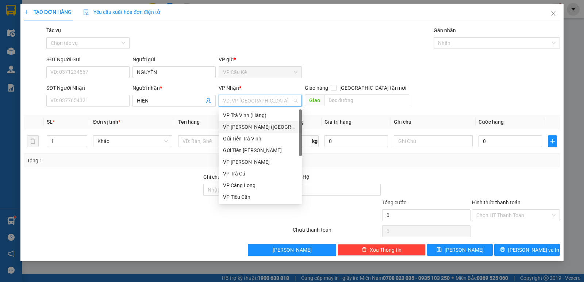
drag, startPoint x: 262, startPoint y: 126, endPoint x: 121, endPoint y: 108, distance: 142.0
click at [261, 126] on div "VP [PERSON_NAME] ([GEOGRAPHIC_DATA])" at bounding box center [260, 127] width 74 height 8
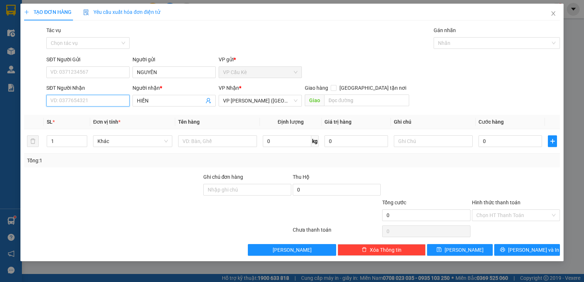
click at [102, 102] on input "SĐT Người Nhận" at bounding box center [87, 101] width 83 height 12
click at [110, 115] on div "0906277943 - HIỀN" at bounding box center [88, 115] width 74 height 8
type input "0906277943"
type input "HIỀN"
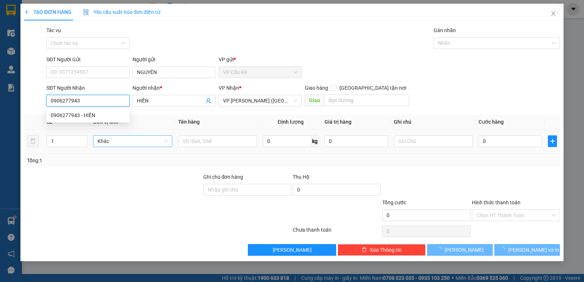
type input "120.000"
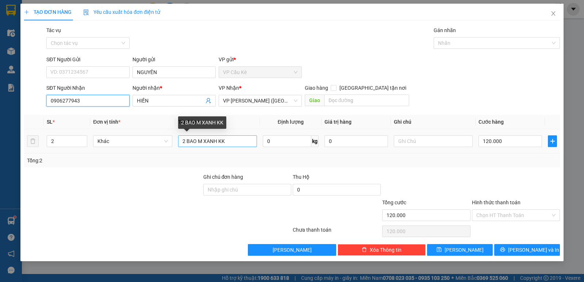
type input "0906277943"
click at [238, 140] on input "2 BAO M XANH KK" at bounding box center [217, 141] width 79 height 12
click at [217, 142] on input "2 BAO M XANH KK" at bounding box center [217, 141] width 79 height 12
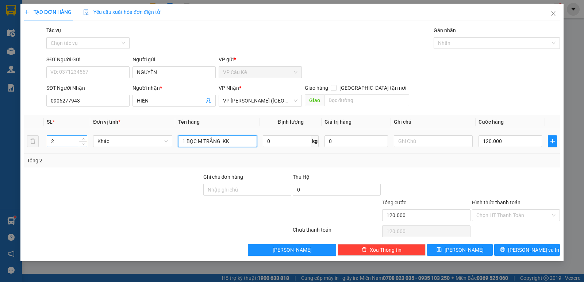
type input "1 BỌC M TRẮNG KK"
drag, startPoint x: 62, startPoint y: 142, endPoint x: 53, endPoint y: 143, distance: 9.6
click at [59, 142] on input "2" at bounding box center [67, 141] width 40 height 11
type input "1"
click at [524, 142] on input "120.000" at bounding box center [510, 141] width 64 height 12
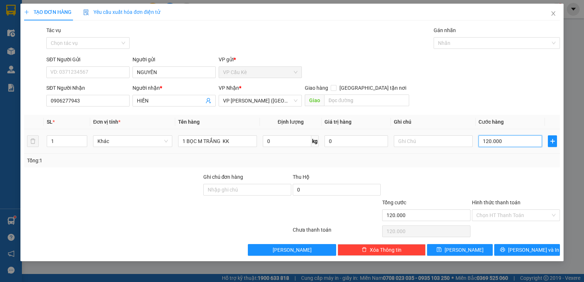
type input "0"
type input "4"
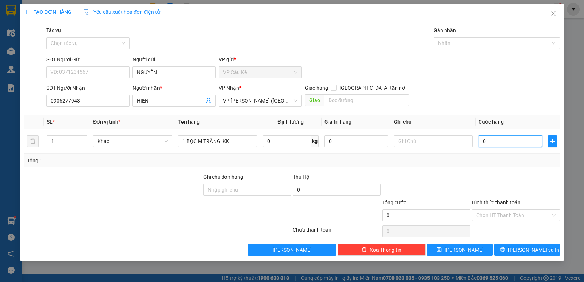
type input "04"
type input "40"
type input "040"
type input "40.000"
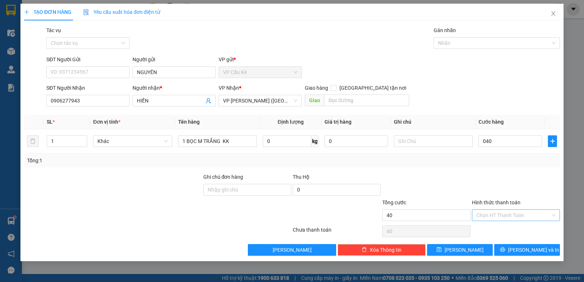
type input "40.000"
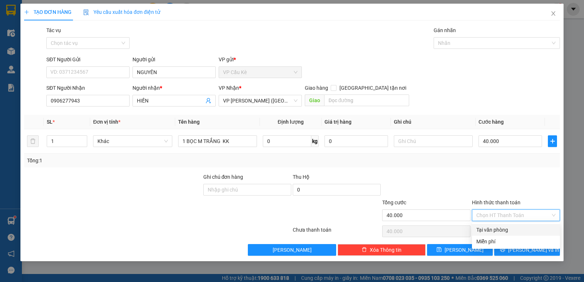
click at [541, 211] on input "Hình thức thanh toán" at bounding box center [513, 215] width 74 height 11
click at [539, 225] on div "Tại văn phòng" at bounding box center [516, 230] width 88 height 12
type input "0"
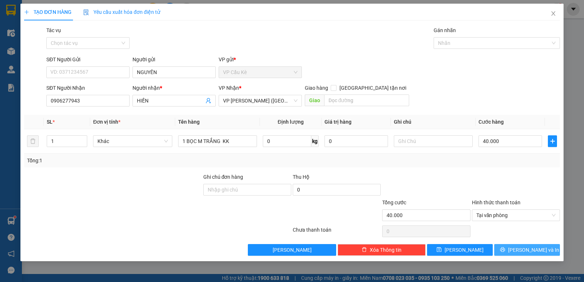
drag, startPoint x: 536, startPoint y: 250, endPoint x: 472, endPoint y: 221, distance: 70.1
click at [535, 250] on span "[PERSON_NAME] và In" at bounding box center [533, 250] width 51 height 8
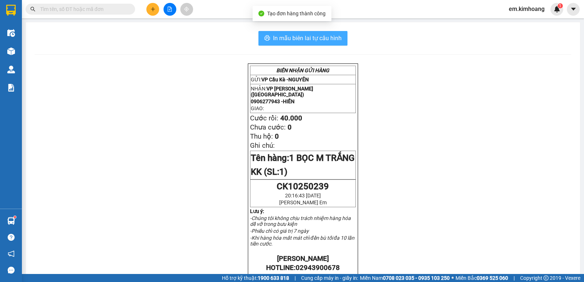
click at [276, 37] on span "In mẫu biên lai tự cấu hình" at bounding box center [307, 38] width 69 height 9
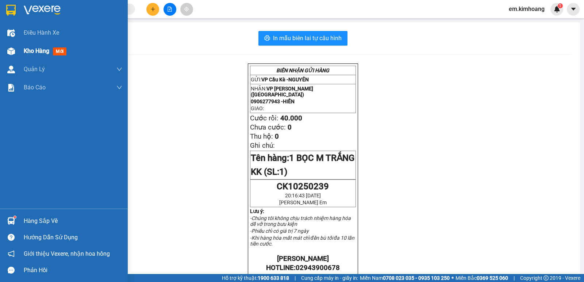
click at [36, 51] on span "Kho hàng" at bounding box center [37, 50] width 26 height 7
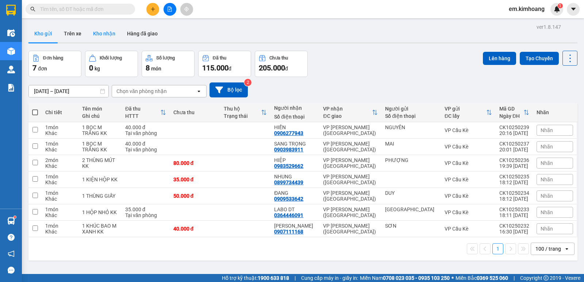
click at [101, 28] on button "Kho nhận" at bounding box center [104, 34] width 34 height 18
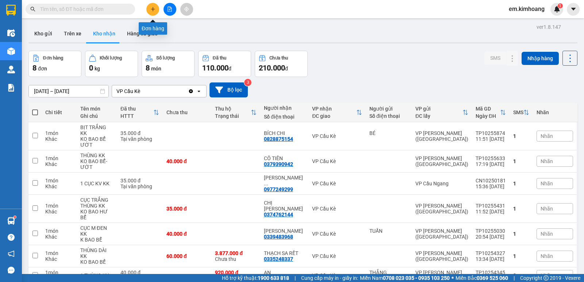
click at [156, 12] on button at bounding box center [152, 9] width 13 height 13
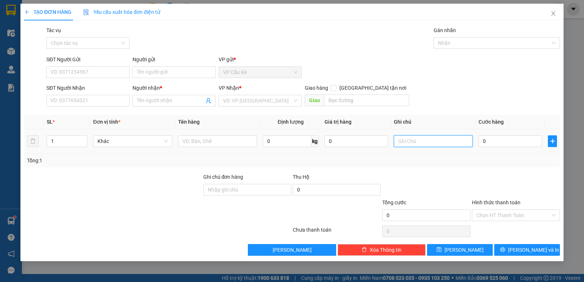
click at [432, 142] on input "text" at bounding box center [433, 141] width 79 height 12
drag, startPoint x: 367, startPoint y: 38, endPoint x: 380, endPoint y: 55, distance: 21.4
click at [369, 41] on div "Tác vụ Chọn tác vụ Gán nhãn Nhãn" at bounding box center [303, 39] width 516 height 26
click at [436, 138] on input "HUỶ SL" at bounding box center [433, 141] width 79 height 12
type input "H"
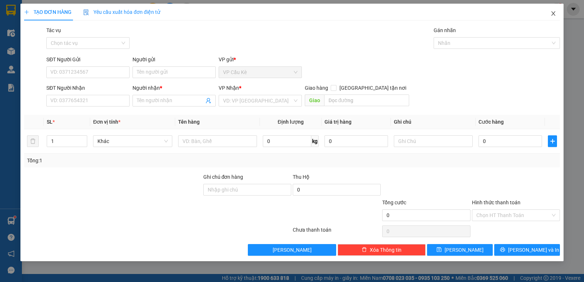
click at [555, 15] on icon "close" at bounding box center [553, 14] width 6 height 6
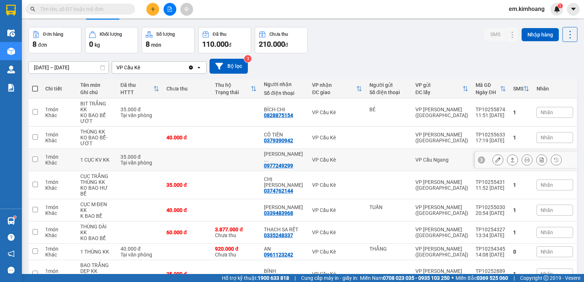
scroll to position [36, 0]
